Goal: Task Accomplishment & Management: Use online tool/utility

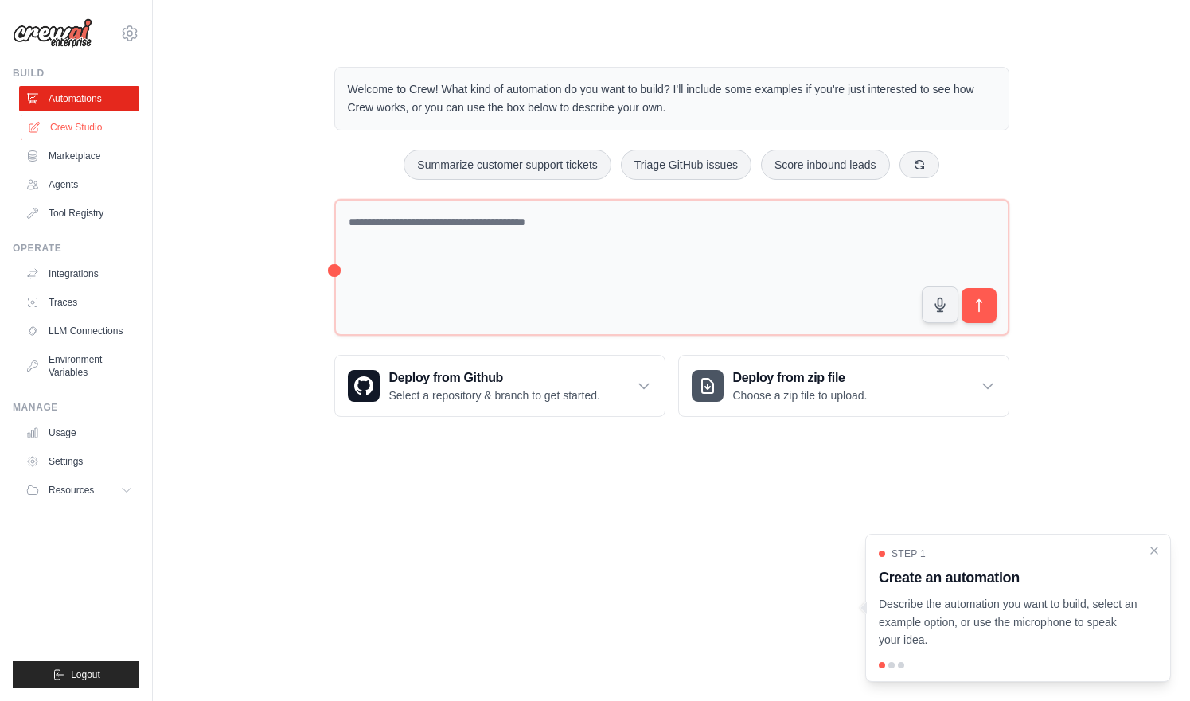
click at [103, 127] on link "Crew Studio" at bounding box center [81, 127] width 120 height 25
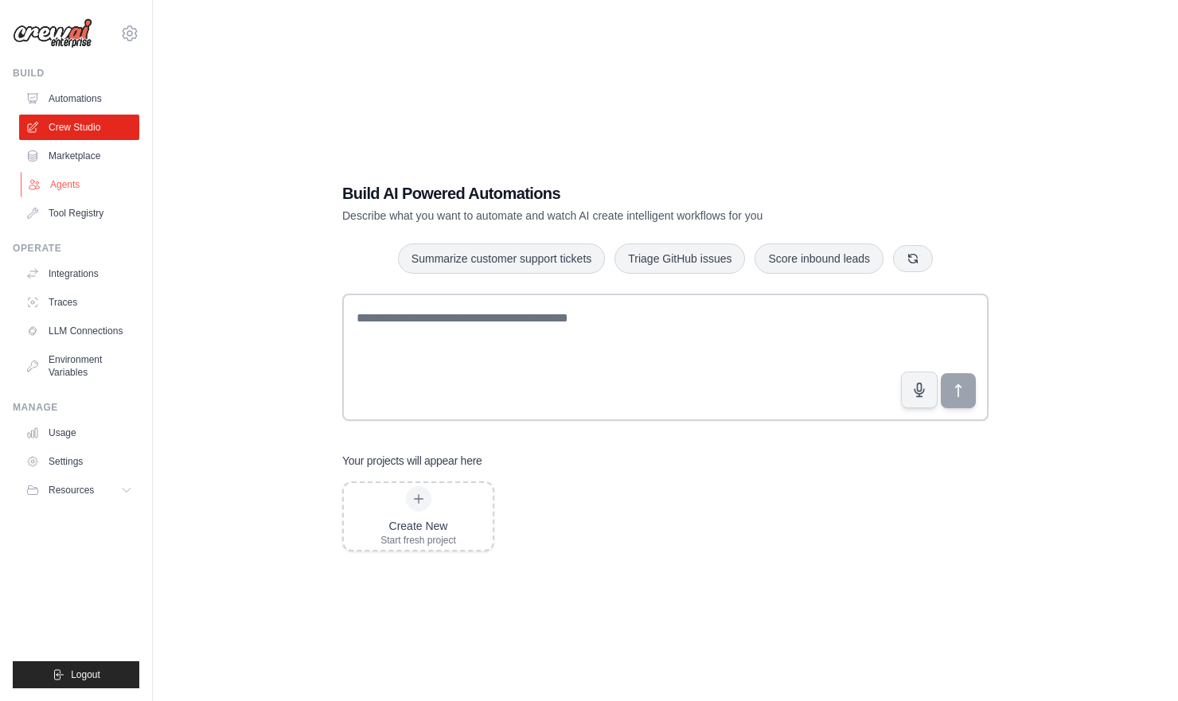
click at [63, 177] on link "Agents" at bounding box center [81, 184] width 120 height 25
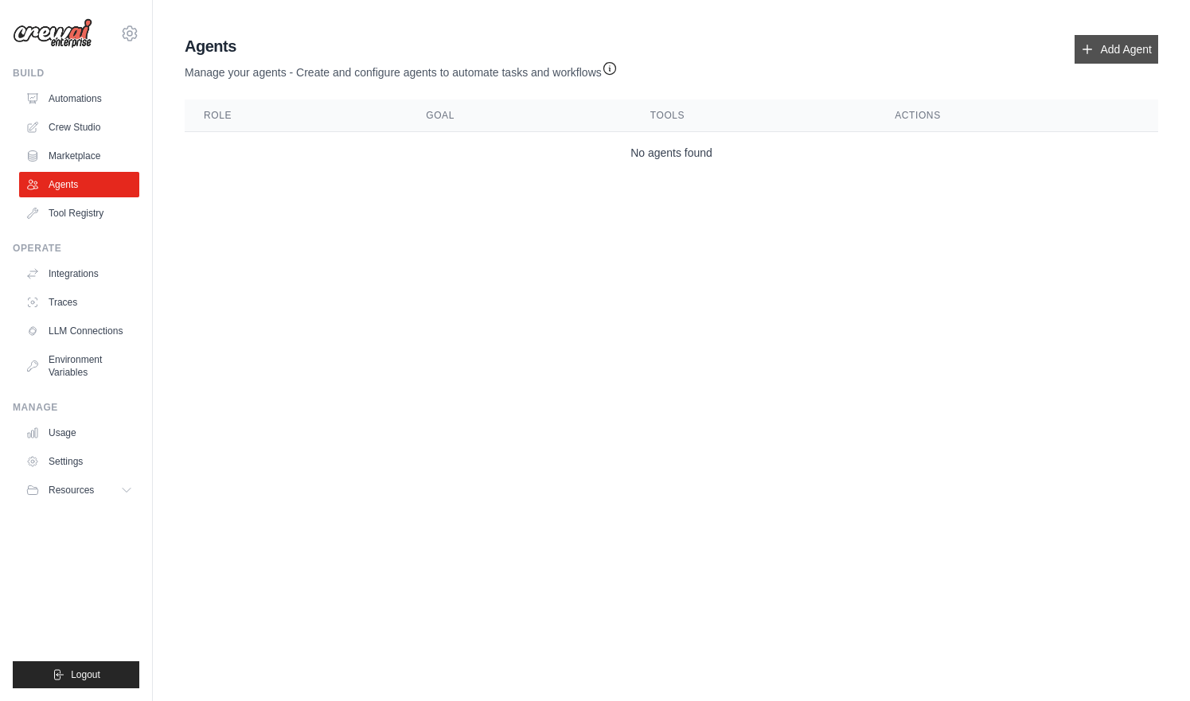
click at [1105, 50] on link "Add Agent" at bounding box center [1117, 49] width 84 height 29
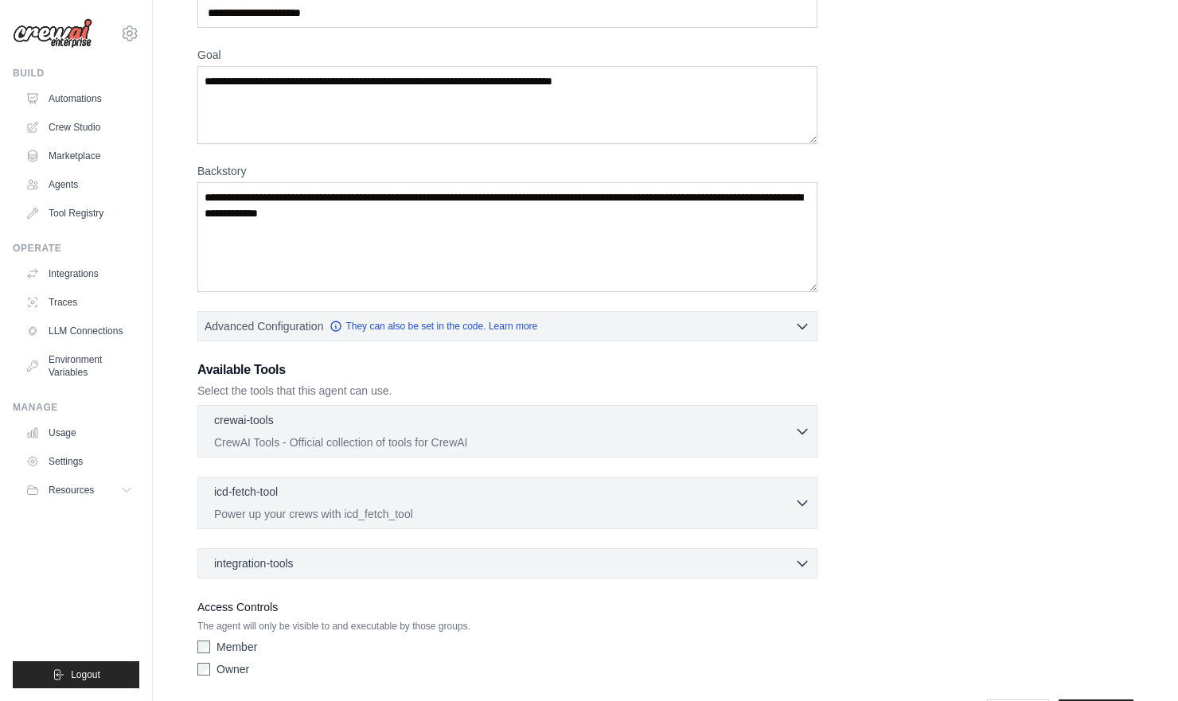
scroll to position [131, 0]
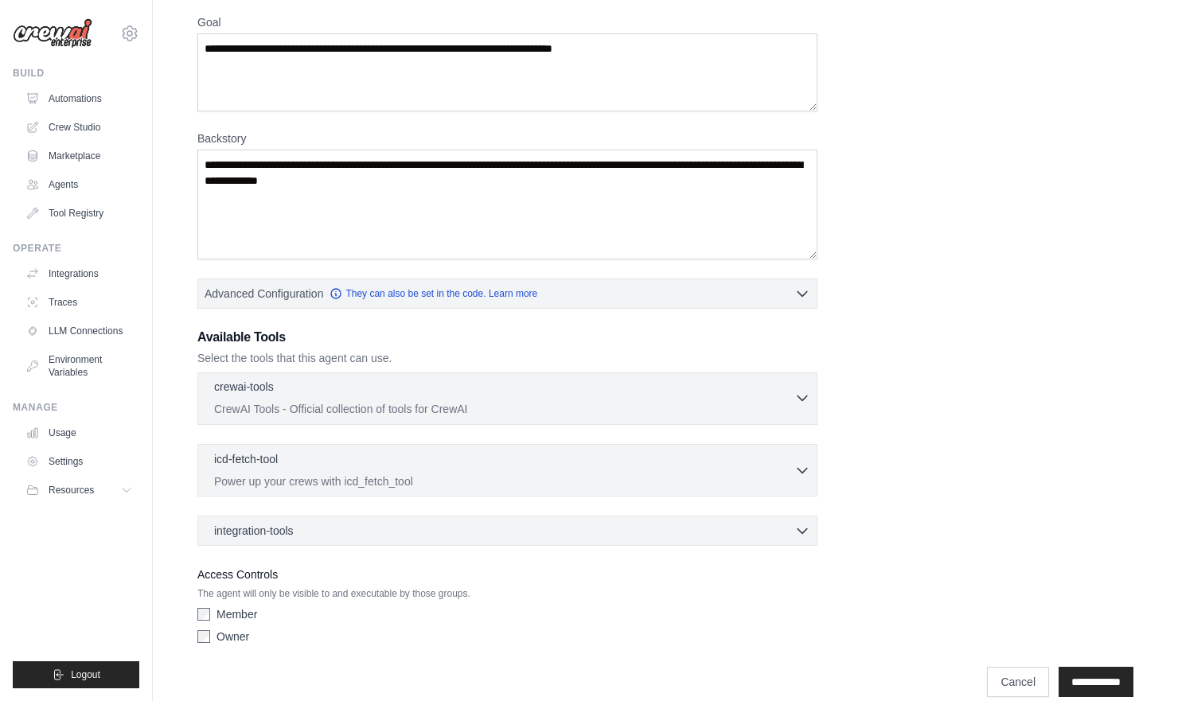
click at [714, 393] on div "crewai-tools 0 selected" at bounding box center [504, 388] width 580 height 19
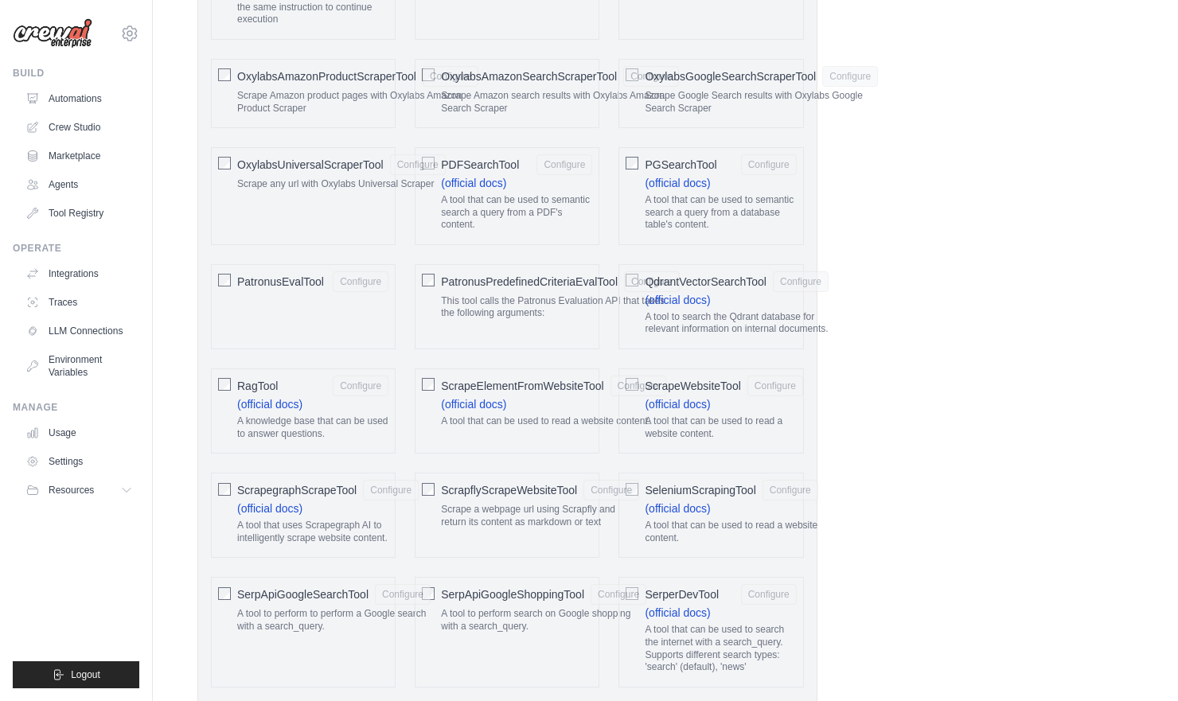
scroll to position [1916, 0]
